Goal: Task Accomplishment & Management: Use online tool/utility

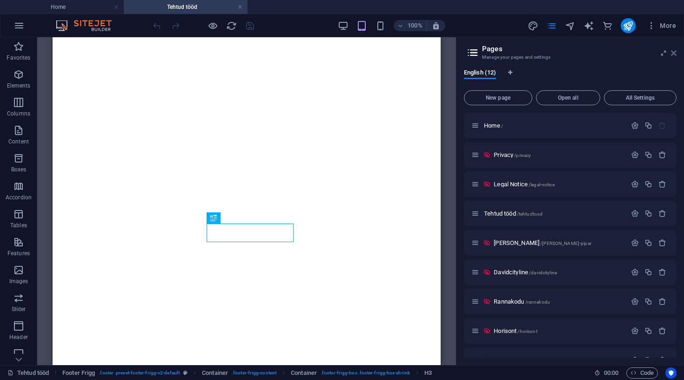
drag, startPoint x: 673, startPoint y: 56, endPoint x: 322, endPoint y: 83, distance: 351.9
click at [673, 56] on icon at bounding box center [674, 52] width 6 height 7
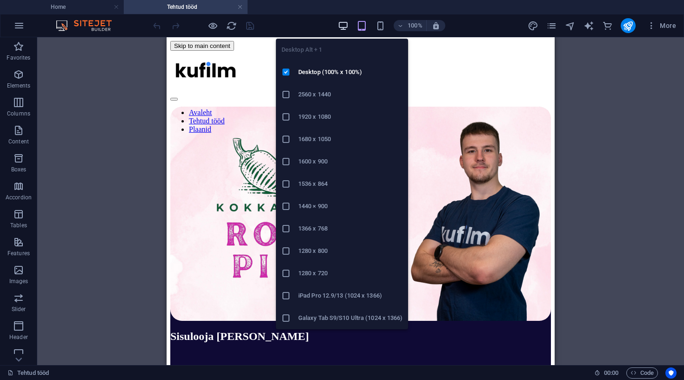
click at [345, 29] on icon "button" at bounding box center [343, 25] width 11 height 11
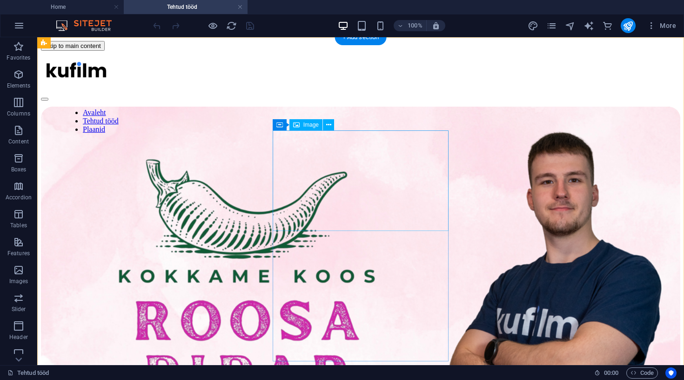
select select "%"
select select "4"
select select
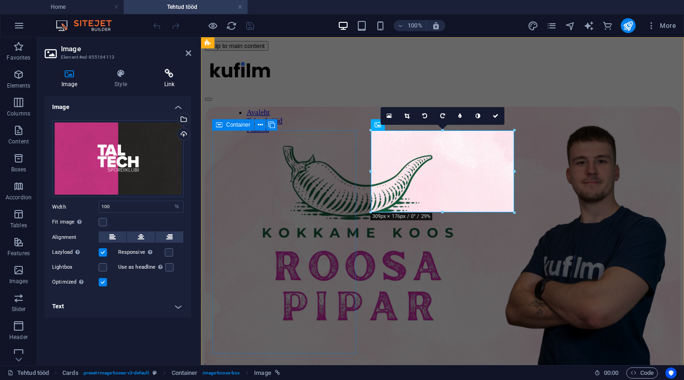
click at [163, 78] on h4 "Link" at bounding box center [170, 79] width 44 height 20
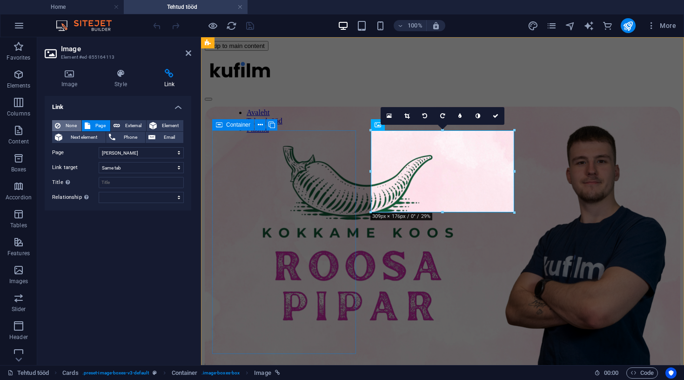
click at [64, 125] on span "None" at bounding box center [70, 125] width 15 height 11
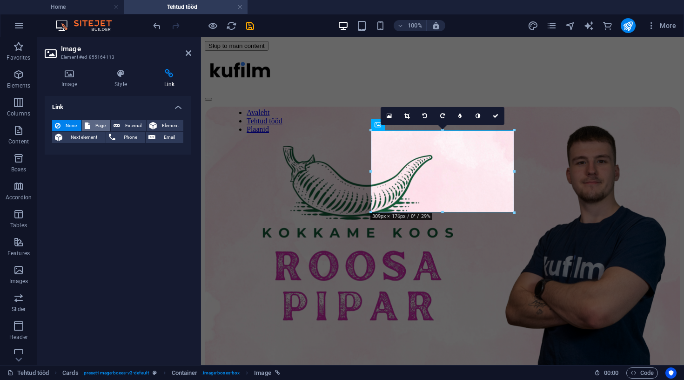
click at [107, 123] on span "Page" at bounding box center [100, 125] width 14 height 11
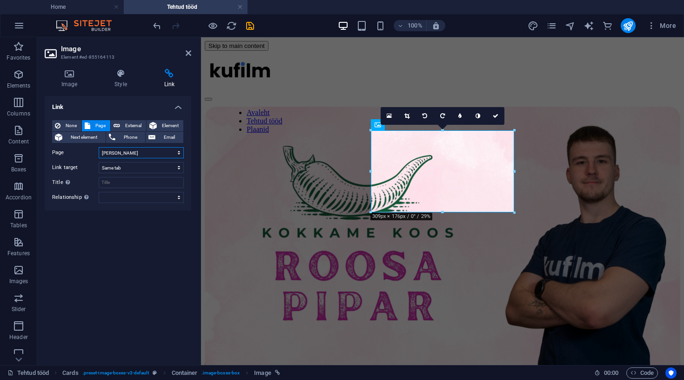
select select "9"
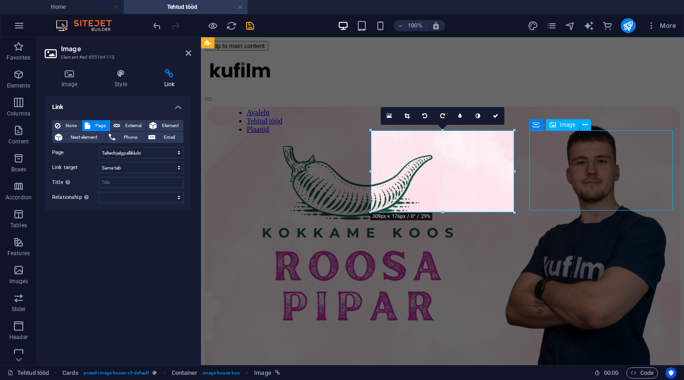
select select "%"
select select "4"
select select
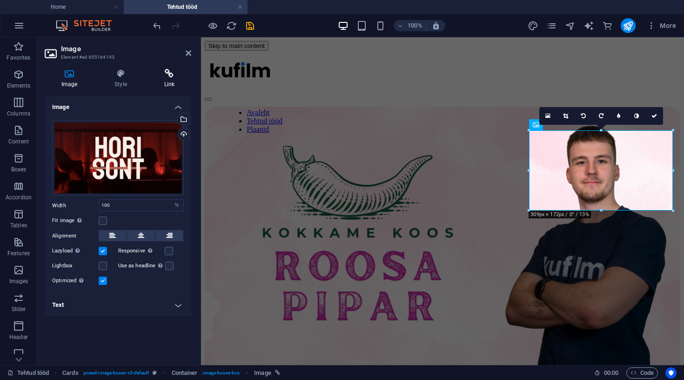
click at [172, 75] on icon at bounding box center [170, 73] width 44 height 9
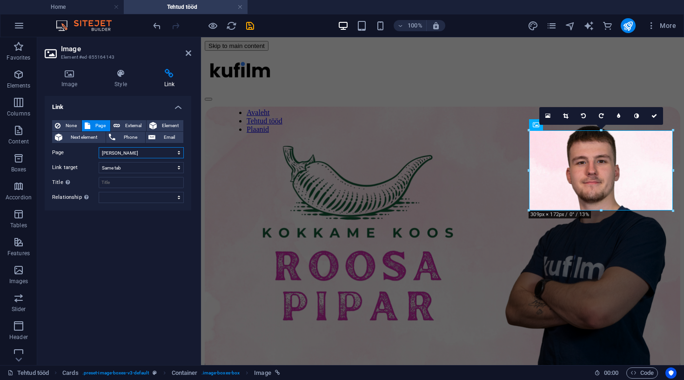
select select "7"
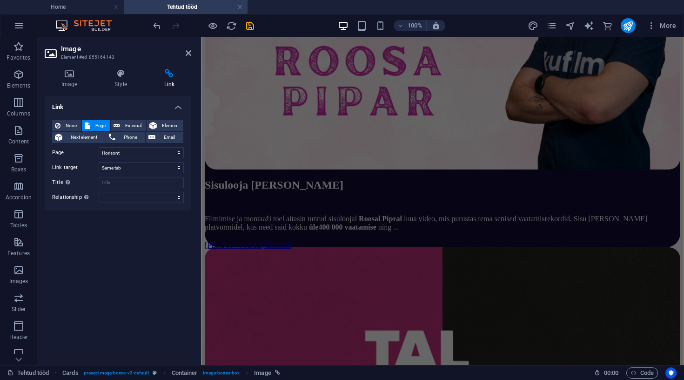
scroll to position [221, 0]
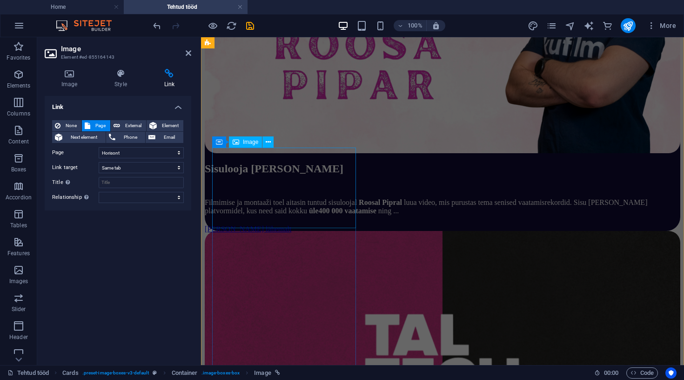
select select "%"
select select "4"
select select
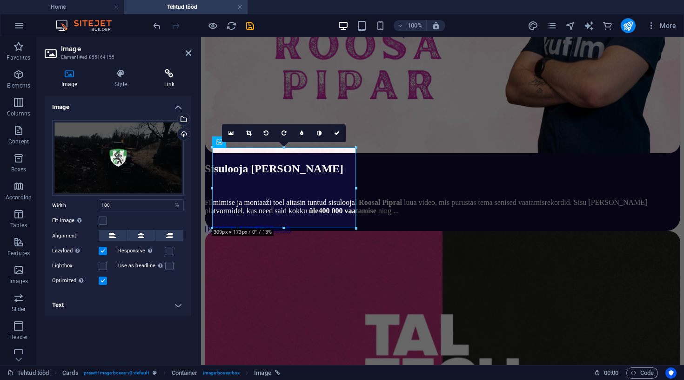
click at [164, 78] on icon at bounding box center [170, 73] width 44 height 9
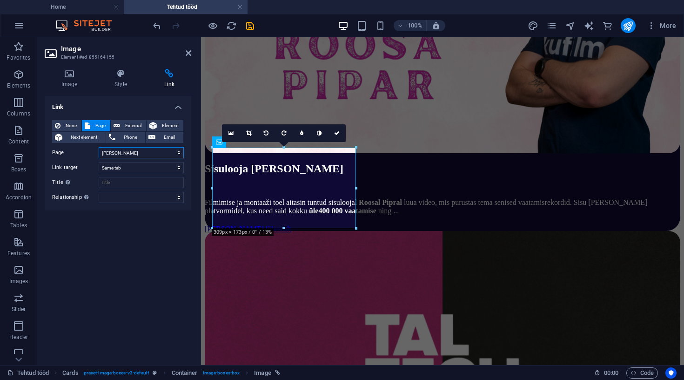
select select "8"
select select "%"
select select "4"
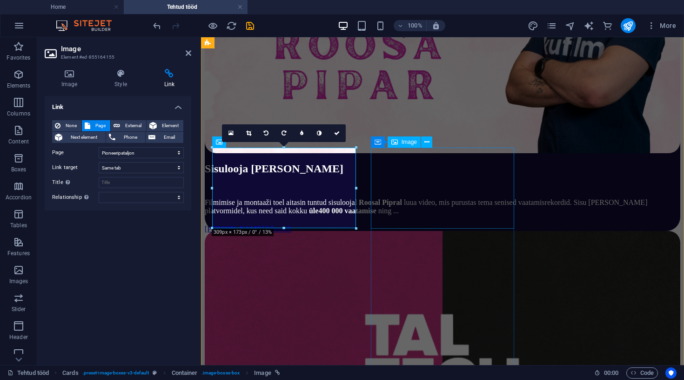
select select
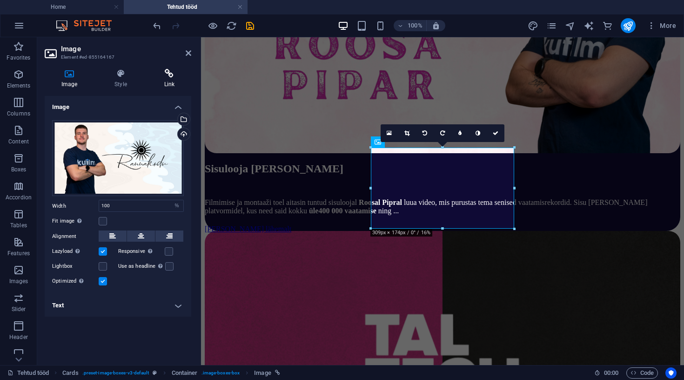
click at [173, 79] on h4 "Link" at bounding box center [170, 79] width 44 height 20
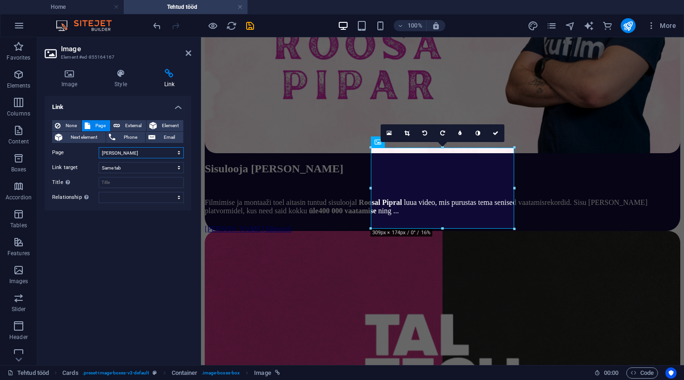
select select "6"
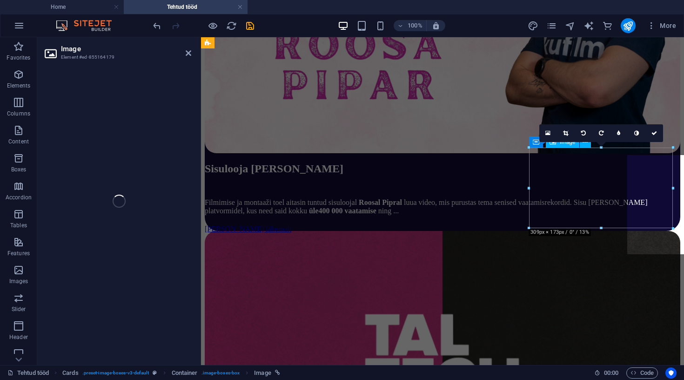
select select "%"
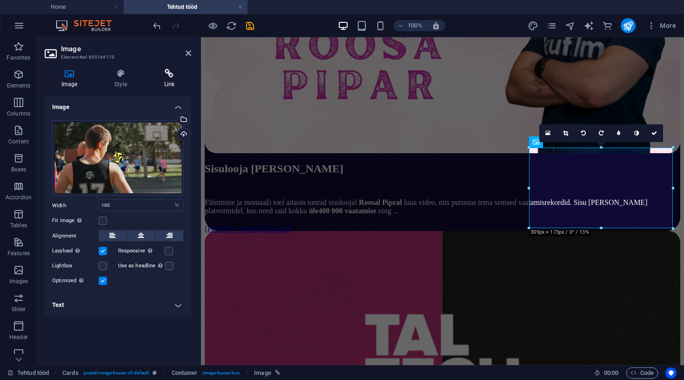
click at [160, 81] on h4 "Link" at bounding box center [170, 79] width 44 height 20
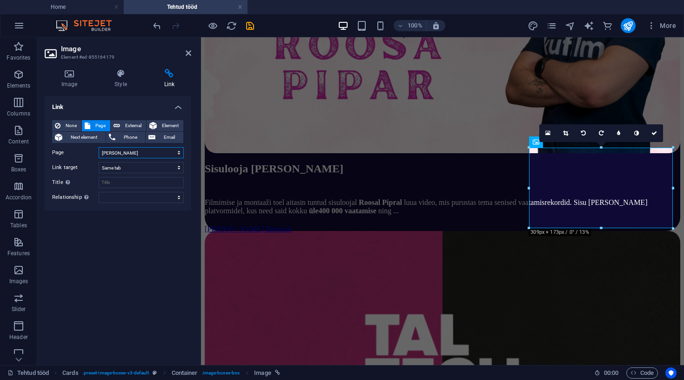
select select "10"
click at [190, 53] on icon at bounding box center [189, 52] width 6 height 7
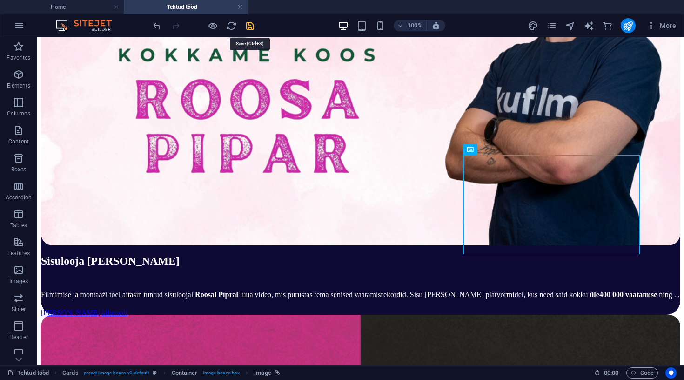
click at [249, 27] on icon "save" at bounding box center [250, 25] width 11 height 11
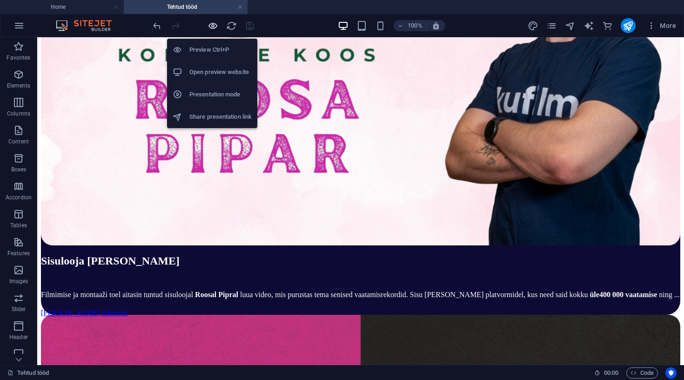
click at [208, 23] on icon "button" at bounding box center [213, 25] width 11 height 11
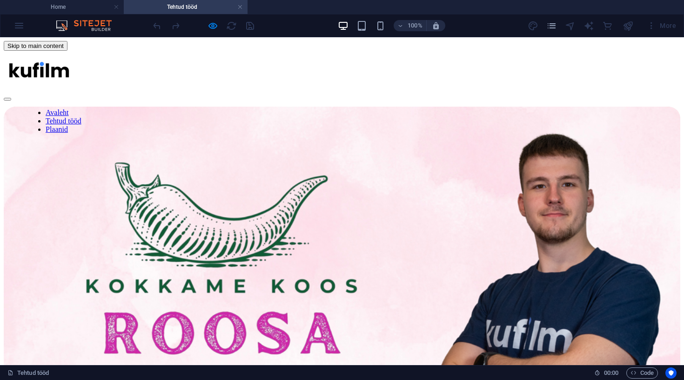
scroll to position [0, 0]
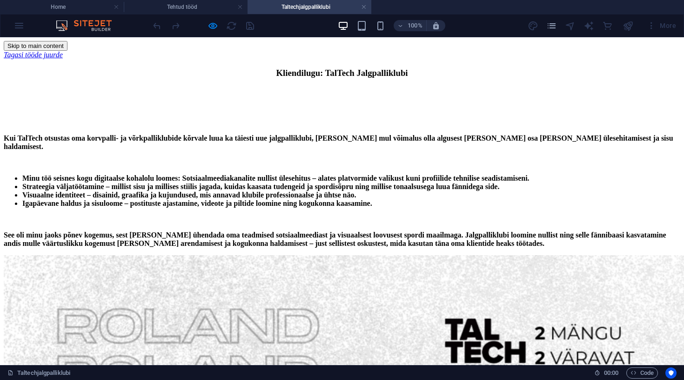
scroll to position [0, 0]
click at [365, 8] on link at bounding box center [364, 7] width 6 height 9
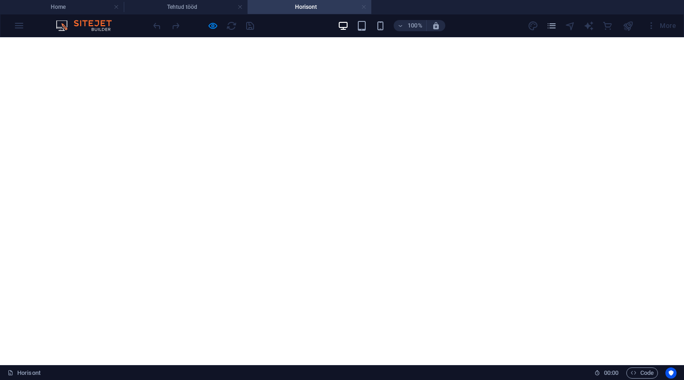
click at [361, 7] on link at bounding box center [364, 7] width 6 height 9
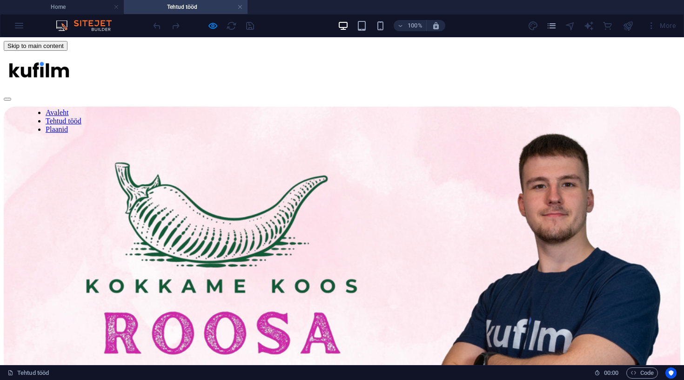
click at [219, 24] on div at bounding box center [203, 25] width 104 height 15
click at [215, 25] on icon "button" at bounding box center [213, 25] width 11 height 11
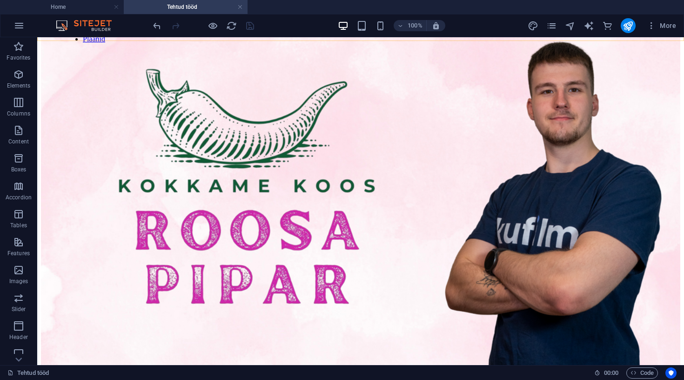
scroll to position [146, 0]
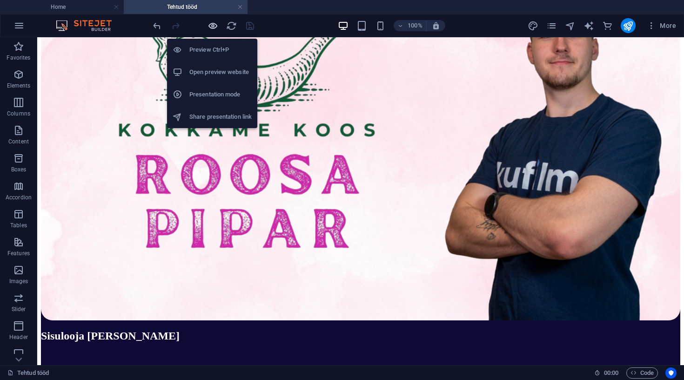
click at [216, 29] on icon "button" at bounding box center [213, 25] width 11 height 11
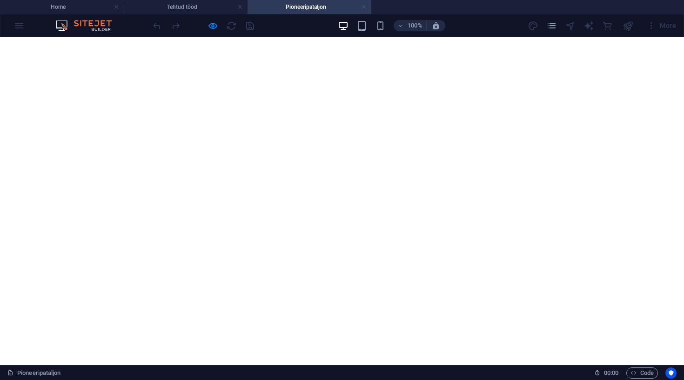
click at [365, 7] on link at bounding box center [364, 7] width 6 height 9
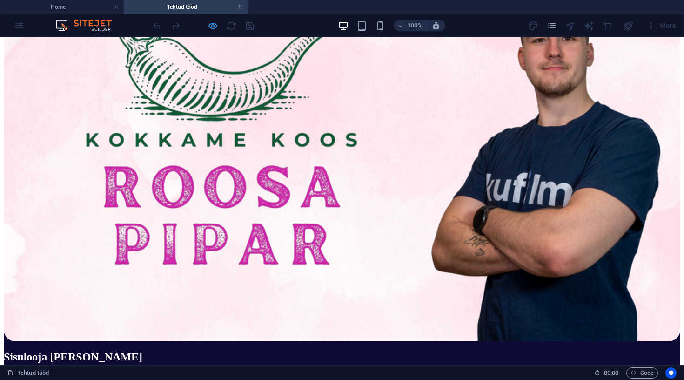
click at [212, 25] on icon "button" at bounding box center [213, 25] width 11 height 11
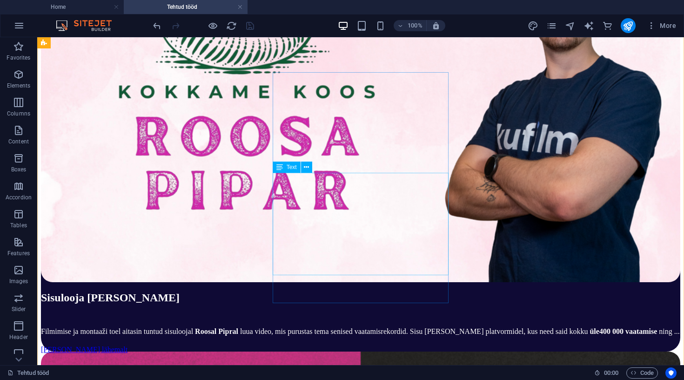
scroll to position [292, 0]
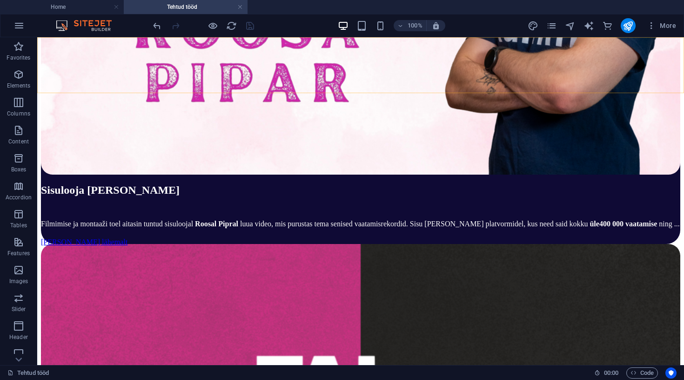
click at [212, 31] on div at bounding box center [203, 25] width 104 height 15
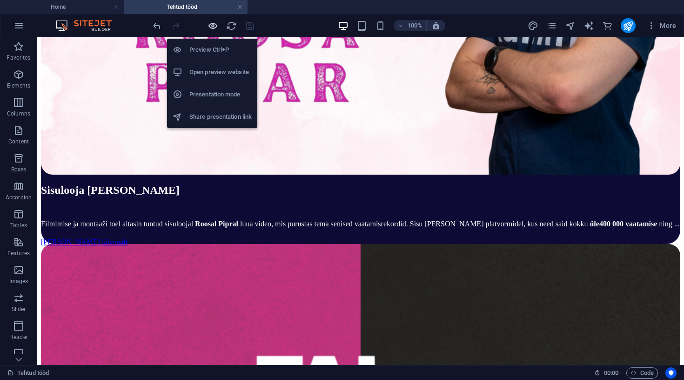
click at [214, 24] on icon "button" at bounding box center [213, 25] width 11 height 11
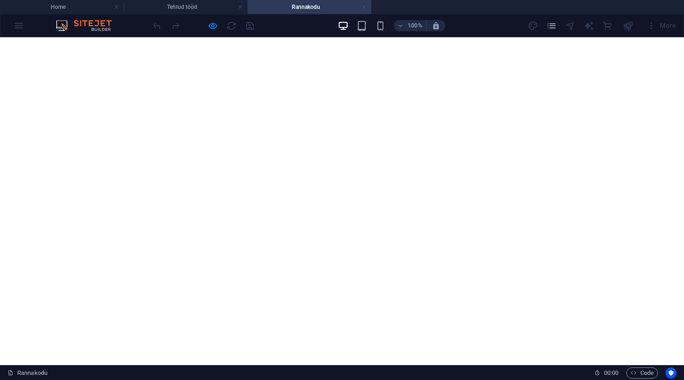
click at [364, 7] on link at bounding box center [364, 7] width 6 height 9
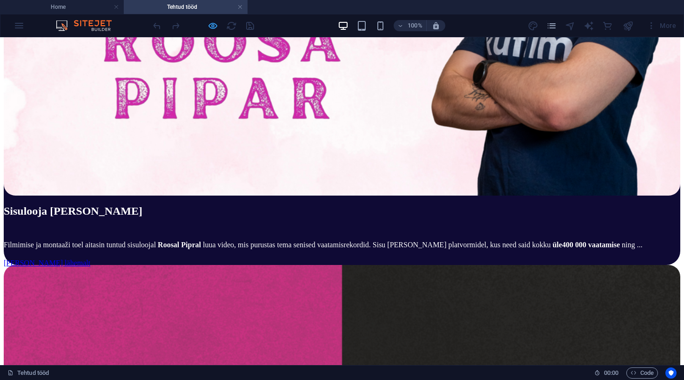
click at [212, 28] on icon "button" at bounding box center [213, 25] width 11 height 11
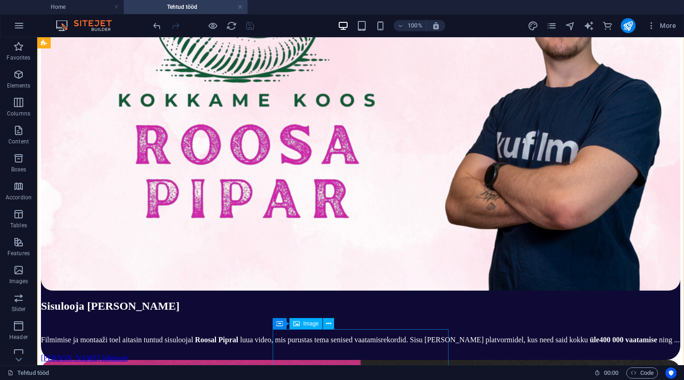
scroll to position [236, 0]
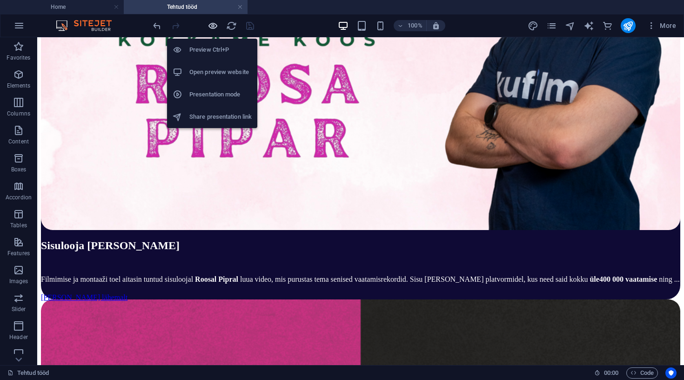
click at [211, 27] on icon "button" at bounding box center [213, 25] width 11 height 11
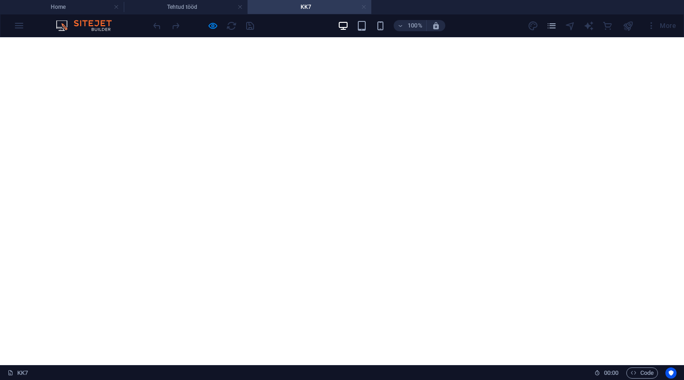
click at [364, 7] on link at bounding box center [364, 7] width 6 height 9
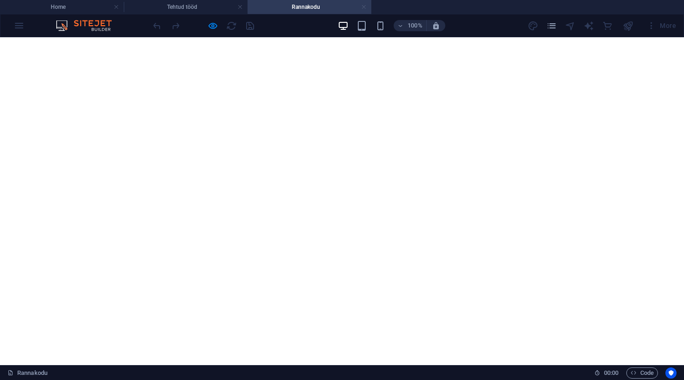
click at [362, 6] on link at bounding box center [364, 7] width 6 height 9
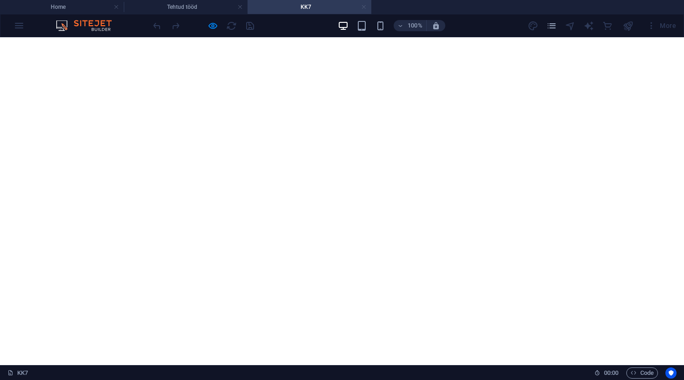
click at [366, 7] on link at bounding box center [364, 7] width 6 height 9
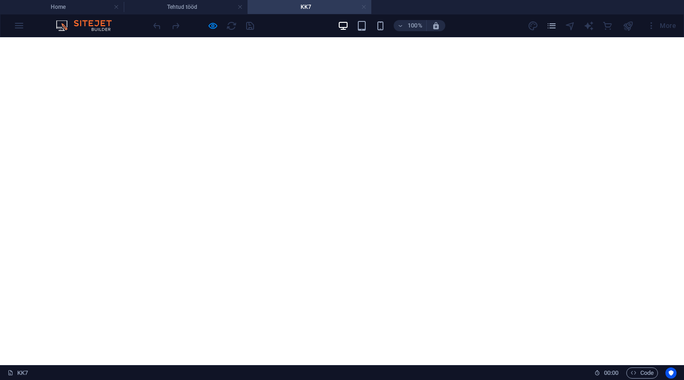
click at [365, 7] on link at bounding box center [364, 7] width 6 height 9
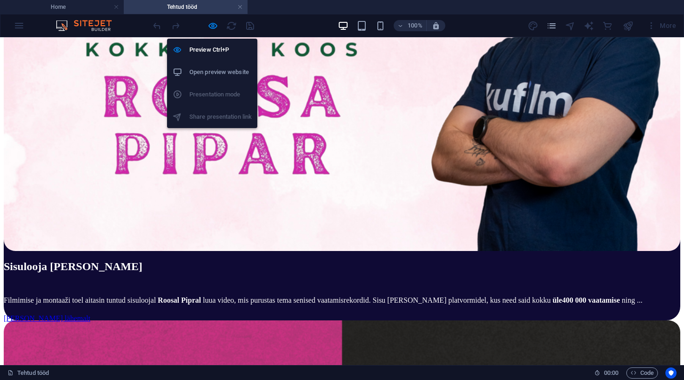
click at [222, 79] on li "Open preview website" at bounding box center [212, 72] width 90 height 22
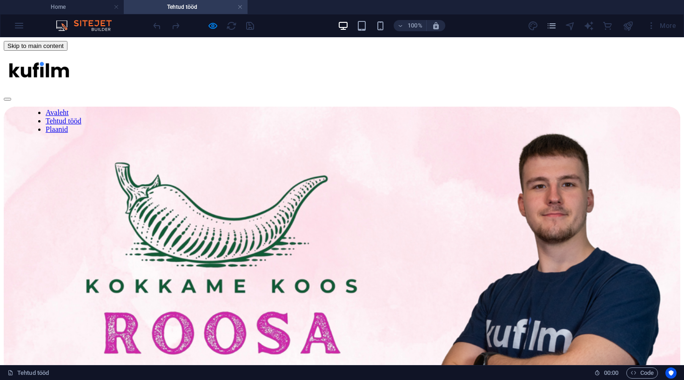
scroll to position [0, 0]
click at [168, 169] on img at bounding box center [342, 297] width 677 height 381
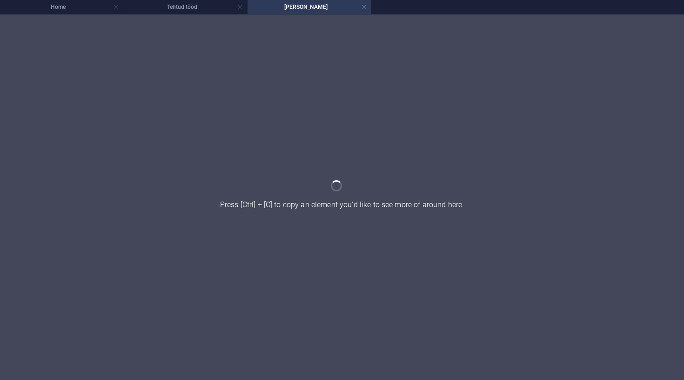
scroll to position [0, 0]
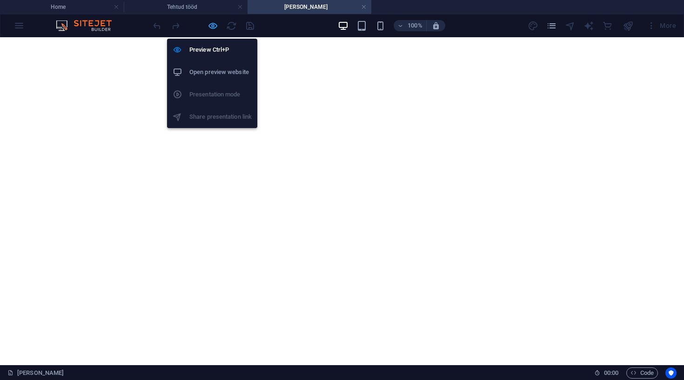
click at [211, 24] on icon "button" at bounding box center [213, 25] width 11 height 11
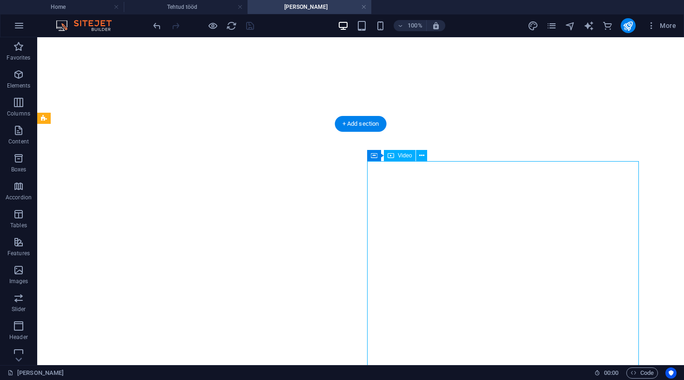
select select "%"
select select "px"
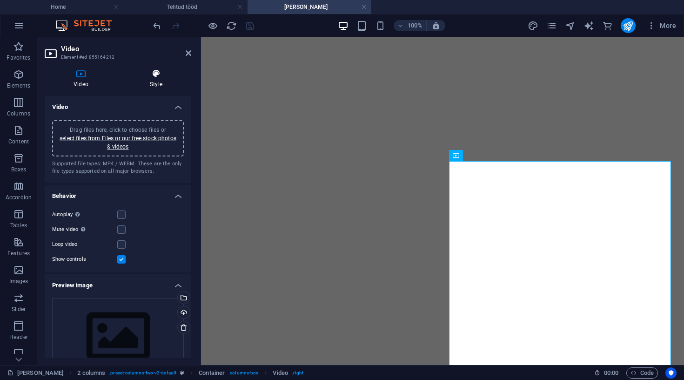
click at [155, 84] on h4 "Style" at bounding box center [156, 79] width 70 height 20
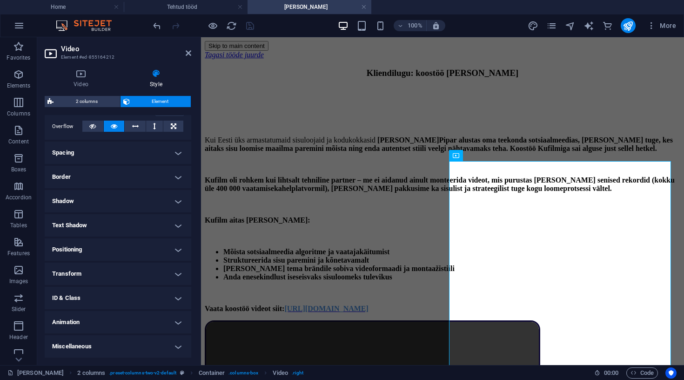
scroll to position [150, 0]
click at [106, 170] on h4 "Border" at bounding box center [118, 177] width 147 height 22
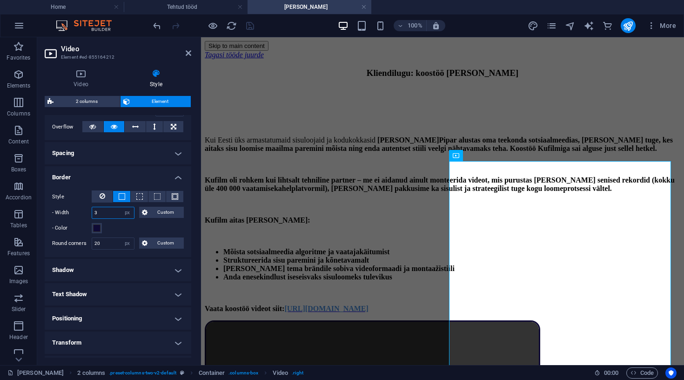
click at [110, 212] on input "3" at bounding box center [113, 212] width 42 height 11
type input "0"
click at [190, 54] on icon at bounding box center [189, 52] width 6 height 7
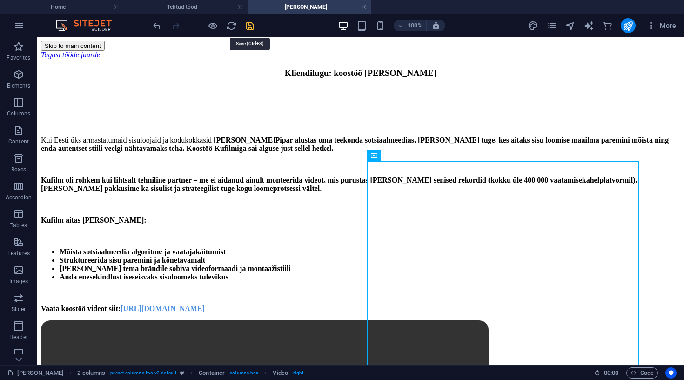
click at [247, 24] on icon "save" at bounding box center [250, 25] width 11 height 11
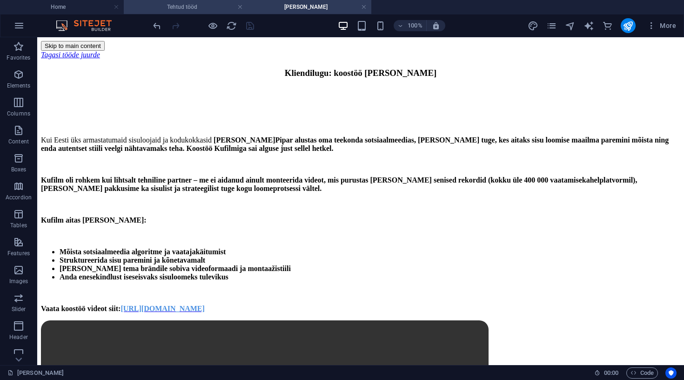
click at [210, 3] on h4 "Tehtud tööd" at bounding box center [186, 7] width 124 height 10
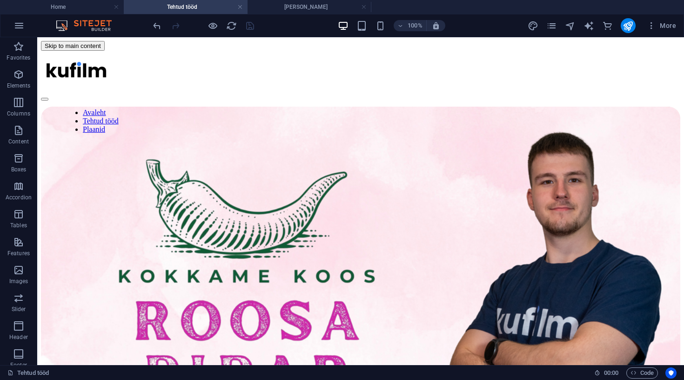
click at [211, 32] on div at bounding box center [203, 25] width 104 height 15
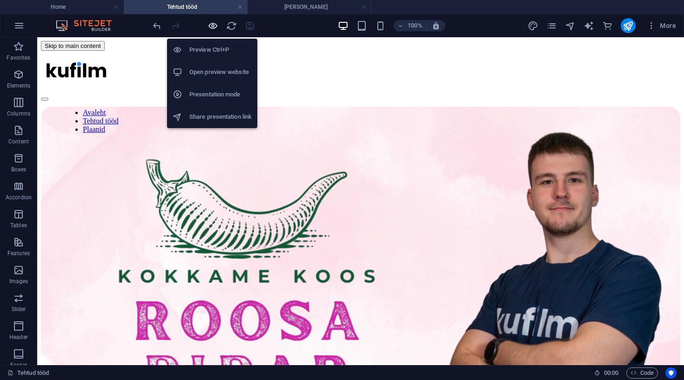
click at [212, 28] on icon "button" at bounding box center [213, 25] width 11 height 11
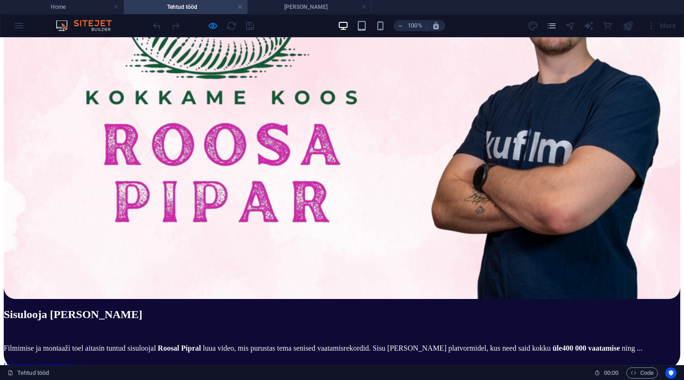
scroll to position [231, 0]
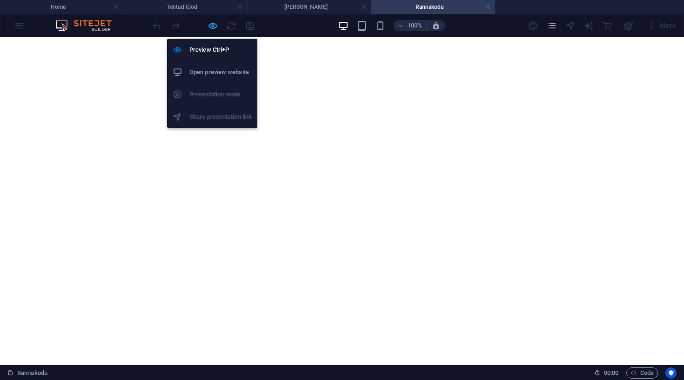
click at [211, 26] on icon "button" at bounding box center [213, 25] width 11 height 11
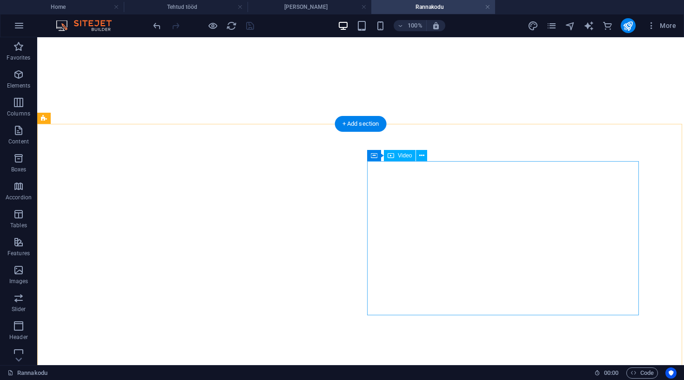
select select "%"
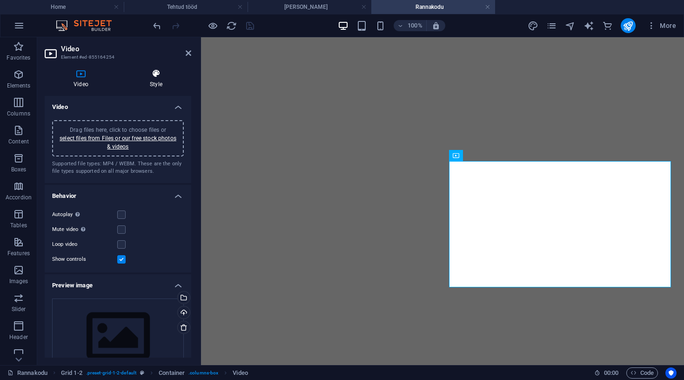
click at [158, 87] on h4 "Style" at bounding box center [156, 79] width 70 height 20
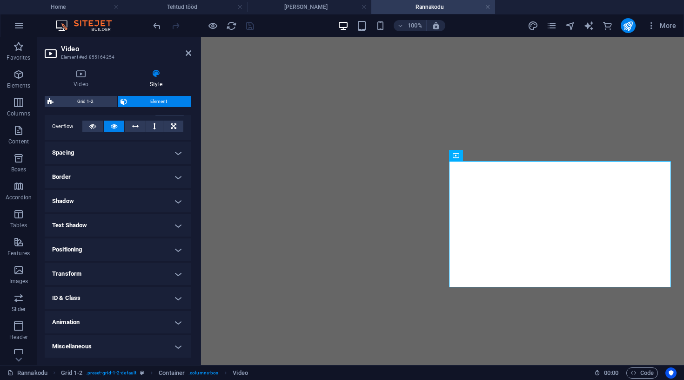
scroll to position [150, 0]
click at [135, 172] on h4 "Border" at bounding box center [118, 177] width 147 height 22
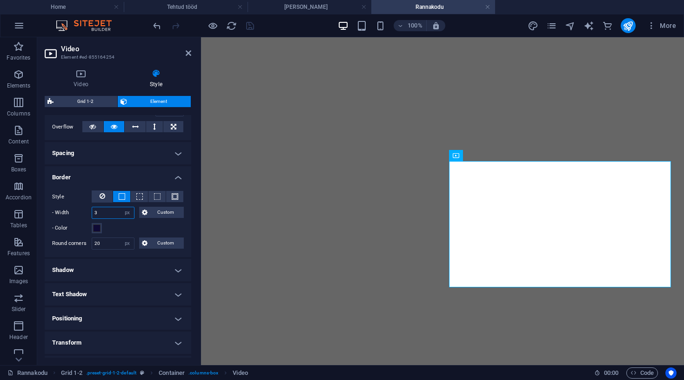
click at [113, 210] on input "3" at bounding box center [113, 212] width 42 height 11
type input "0"
click at [191, 48] on h2 "Video" at bounding box center [126, 49] width 130 height 8
click at [190, 52] on icon at bounding box center [189, 52] width 6 height 7
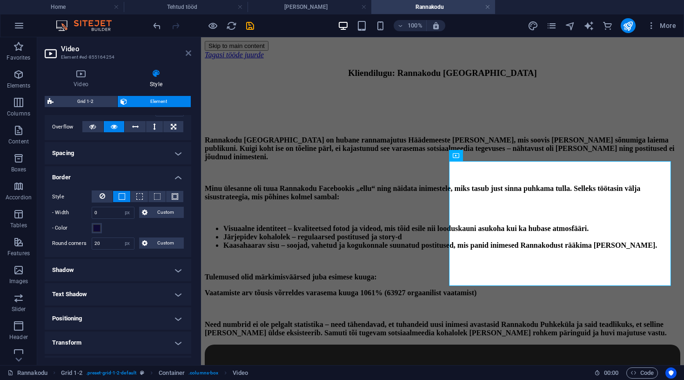
scroll to position [0, 0]
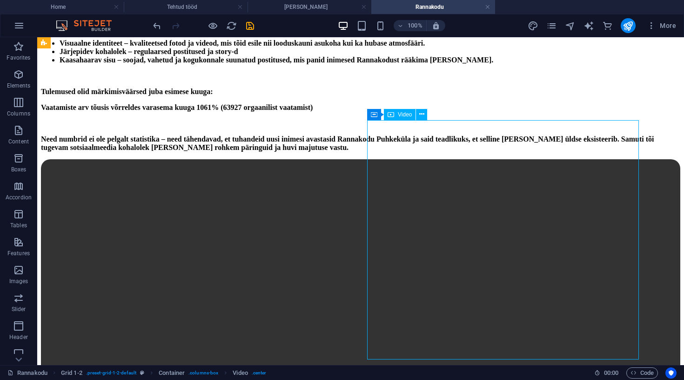
select select "%"
select select "px"
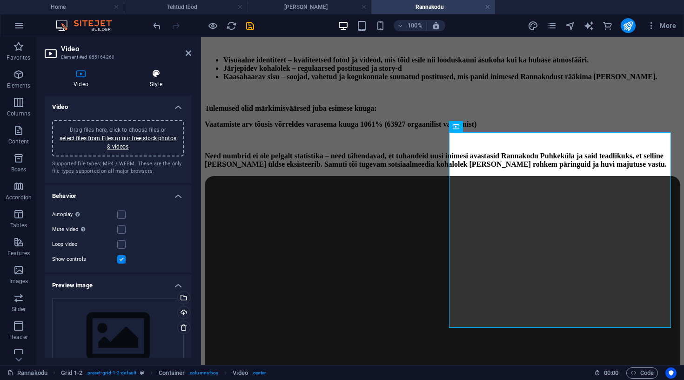
click at [146, 81] on h4 "Style" at bounding box center [156, 79] width 70 height 20
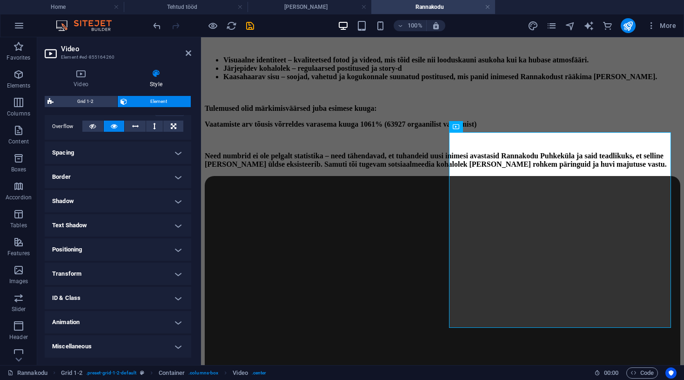
scroll to position [150, 0]
click at [123, 182] on h4 "Border" at bounding box center [118, 177] width 147 height 22
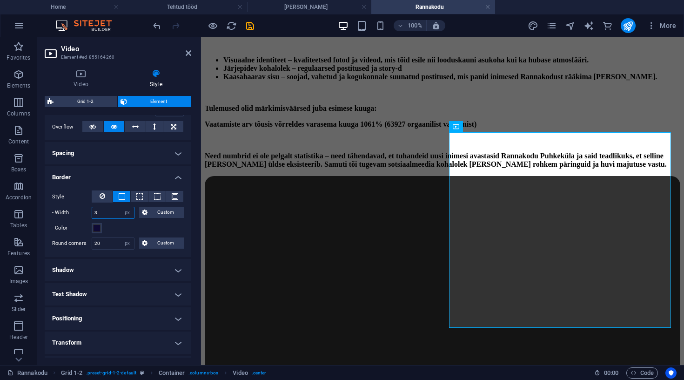
click at [114, 213] on input "3" at bounding box center [113, 212] width 42 height 11
type input "0"
click at [186, 49] on icon at bounding box center [189, 52] width 6 height 7
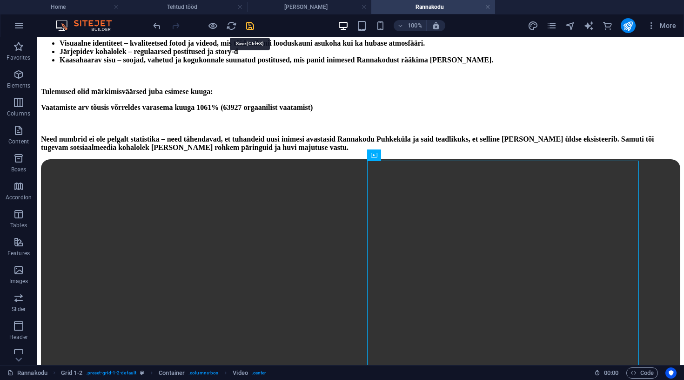
click at [248, 27] on icon "save" at bounding box center [250, 25] width 11 height 11
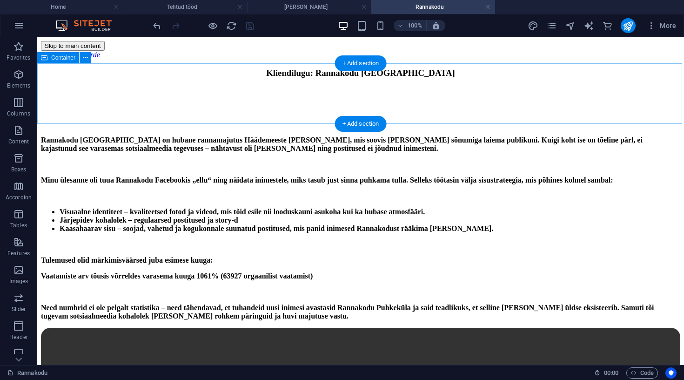
scroll to position [0, 0]
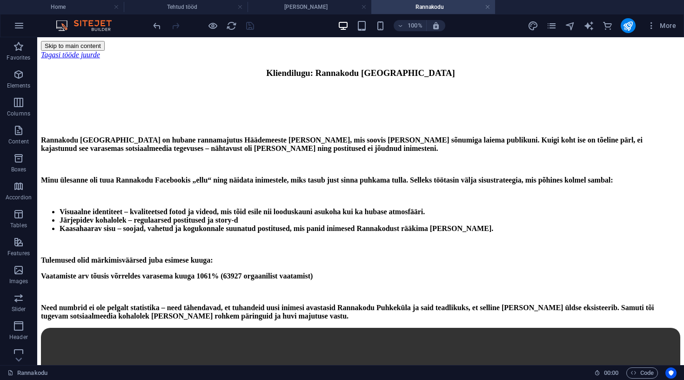
click at [632, 18] on div at bounding box center [628, 25] width 15 height 15
click at [632, 22] on icon "publish" at bounding box center [628, 25] width 11 height 11
